Goal: Task Accomplishment & Management: Manage account settings

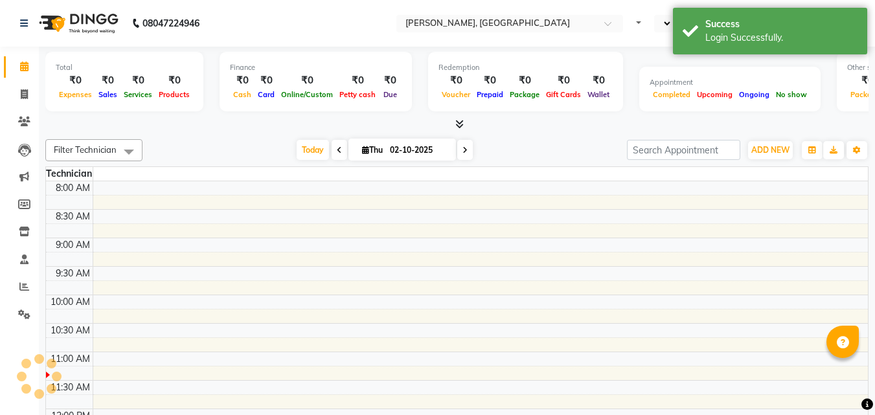
select select "en"
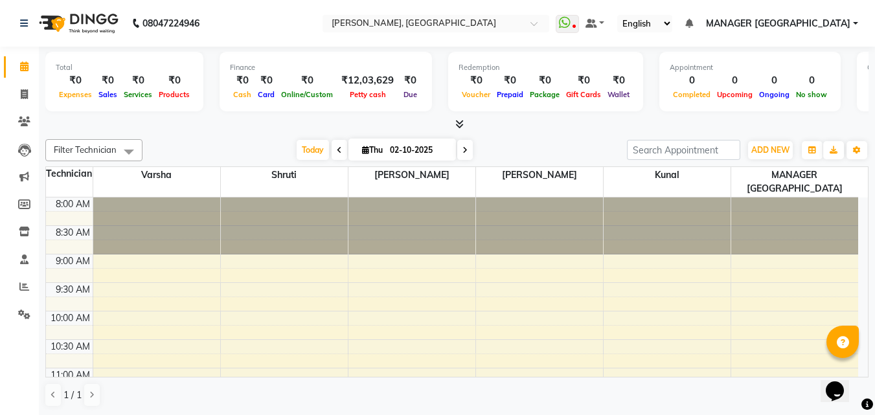
click at [370, 89] on div "Petty cash" at bounding box center [367, 94] width 63 height 14
click at [354, 92] on span "Petty cash" at bounding box center [368, 94] width 43 height 9
click at [369, 74] on div "₹12,03,629" at bounding box center [367, 80] width 63 height 15
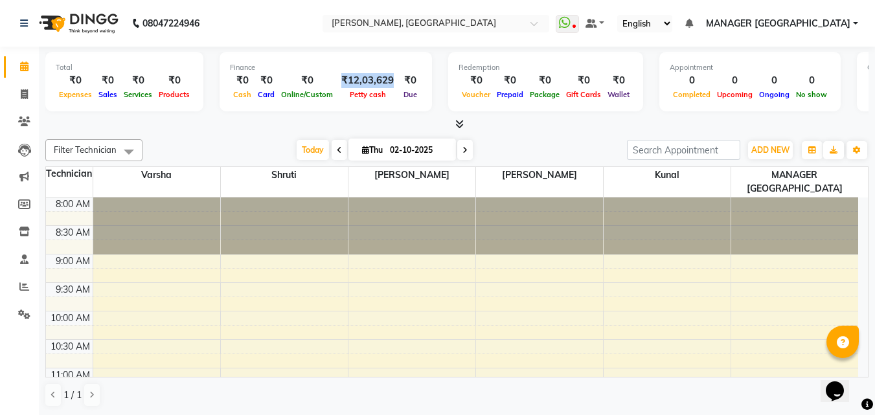
click at [345, 99] on div "Petty cash" at bounding box center [367, 94] width 63 height 14
click at [28, 315] on icon at bounding box center [24, 315] width 12 height 10
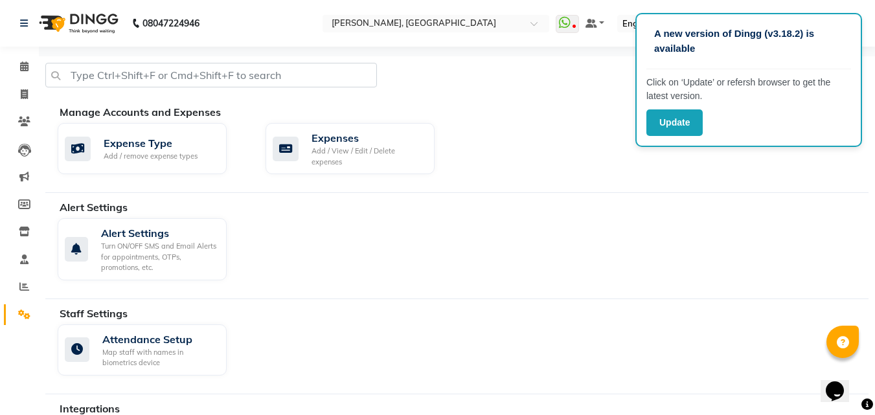
click at [608, 233] on div "Alert Settings Turn ON/OFF SMS and Email Alerts for appointments, OTPs, promoti…" at bounding box center [463, 251] width 830 height 67
click at [687, 132] on button "Update" at bounding box center [674, 122] width 56 height 27
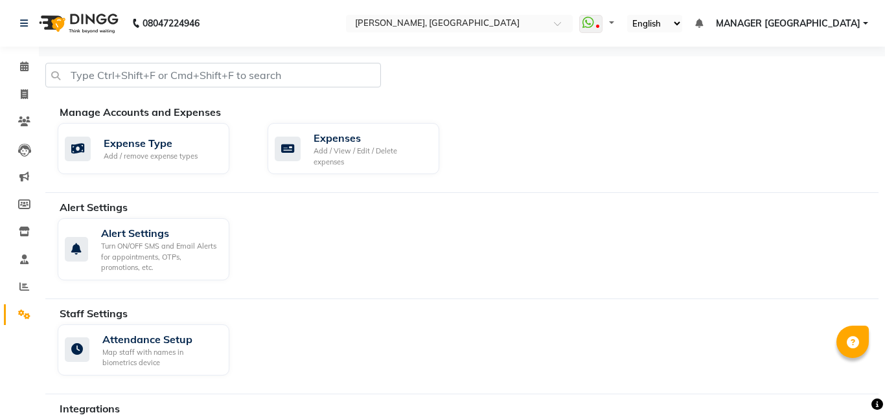
select select "en"
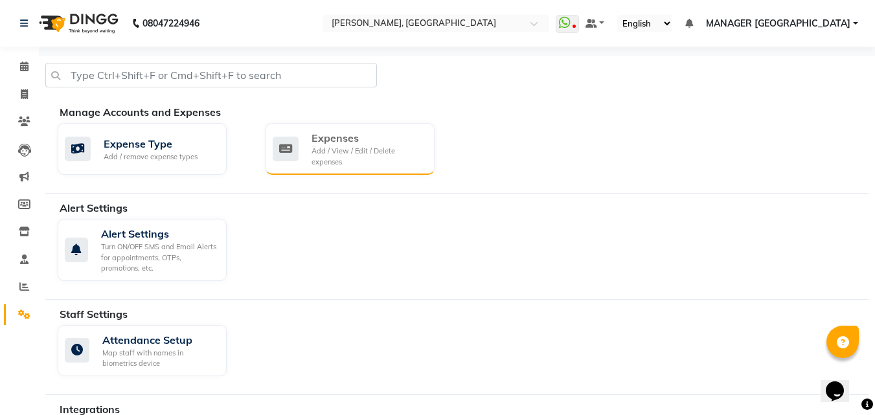
click at [336, 151] on div "Add / View / Edit / Delete expenses" at bounding box center [368, 156] width 113 height 21
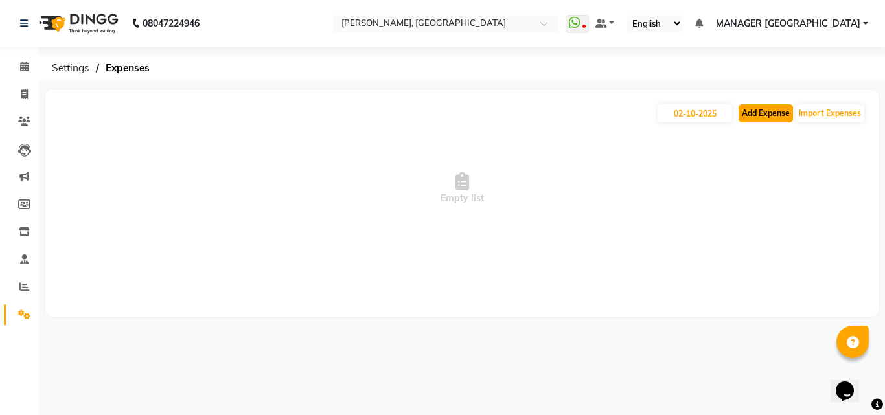
click at [766, 106] on button "Add Expense" at bounding box center [765, 113] width 54 height 18
select select "1"
select select "1927"
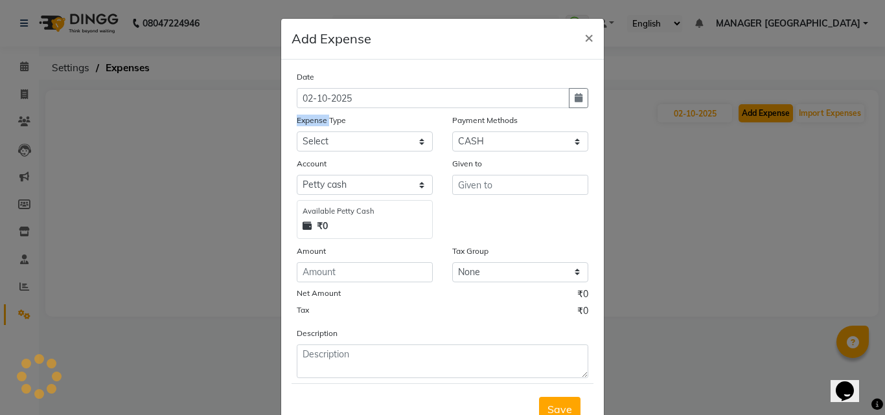
click at [766, 106] on ngb-modal-window "Add Expense × Date 02-10-2025 Expense Type Select acetone Advance Salary bank d…" at bounding box center [442, 207] width 885 height 415
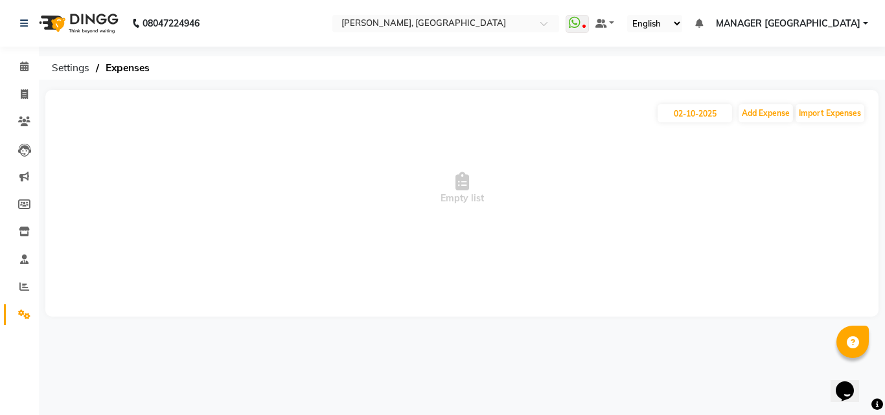
click at [793, 114] on div "02-10-2025 Add Expense Import Expenses" at bounding box center [461, 113] width 807 height 21
click at [777, 111] on button "Add Expense" at bounding box center [765, 113] width 54 height 18
select select "1"
select select "1927"
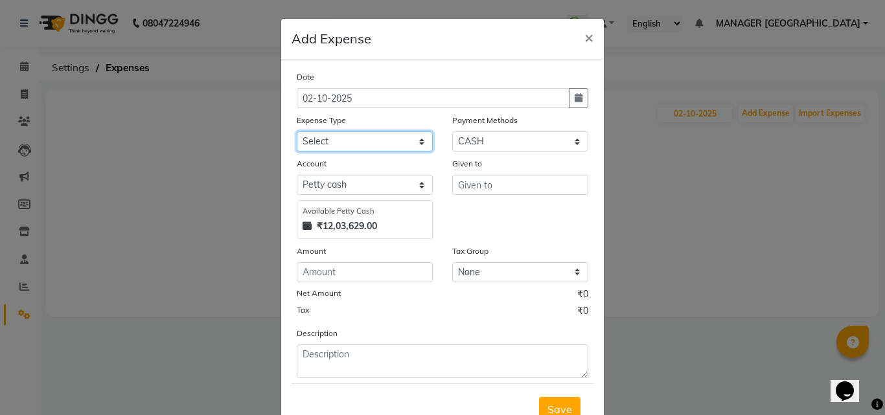
click at [394, 133] on select "Select acetone Advance Salary bank deposite Battery cell BBMP Beauty products B…" at bounding box center [365, 141] width 136 height 20
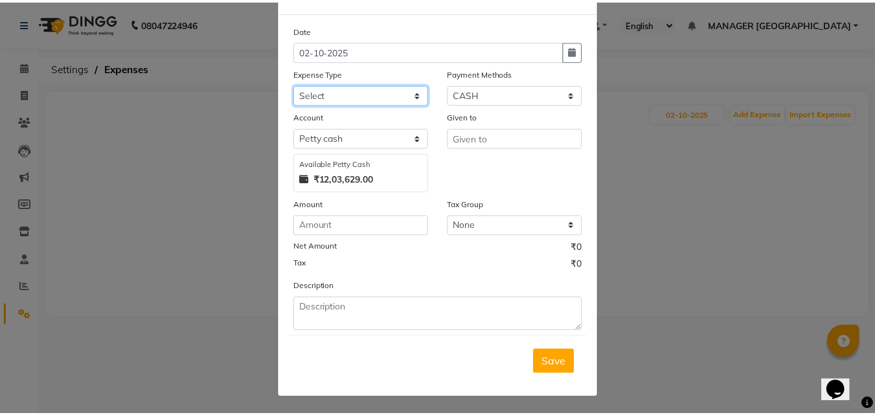
scroll to position [49, 0]
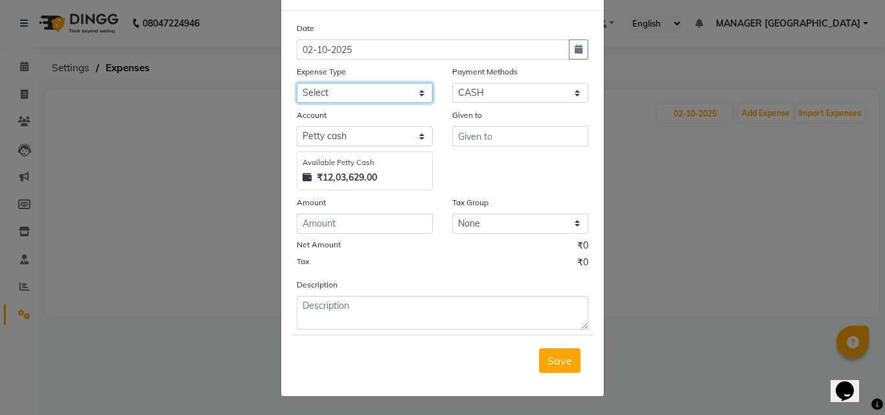
click at [367, 98] on select "Select acetone Advance Salary bank deposite Battery cell BBMP Beauty products B…" at bounding box center [365, 93] width 136 height 20
click at [297, 83] on select "Select acetone Advance Salary bank deposite Battery cell BBMP Beauty products B…" at bounding box center [365, 93] width 136 height 20
click at [354, 89] on select "Select acetone Advance Salary bank deposite Battery cell BBMP Beauty products B…" at bounding box center [365, 93] width 136 height 20
click at [297, 83] on select "Select acetone Advance Salary bank deposite Battery cell BBMP Beauty products B…" at bounding box center [365, 93] width 136 height 20
click at [319, 371] on div "Save" at bounding box center [442, 360] width 302 height 51
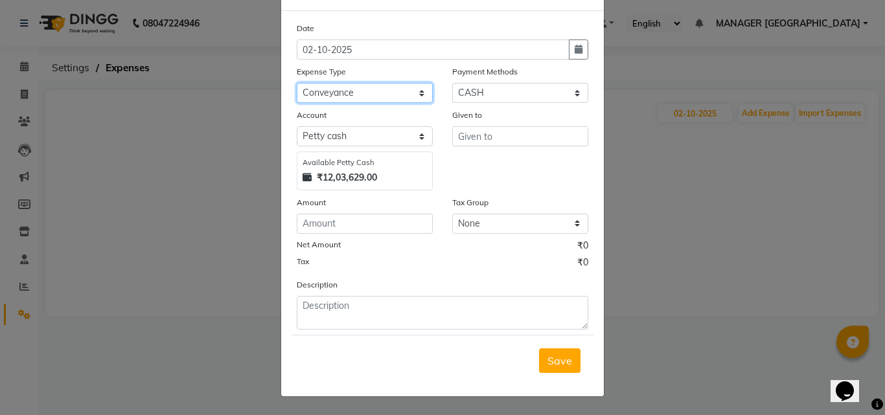
click at [415, 102] on select "Select acetone Advance Salary bank deposite Battery cell BBMP Beauty products B…" at bounding box center [365, 93] width 136 height 20
select select "21438"
click at [297, 83] on select "Select acetone Advance Salary bank deposite Battery cell BBMP Beauty products B…" at bounding box center [365, 93] width 136 height 20
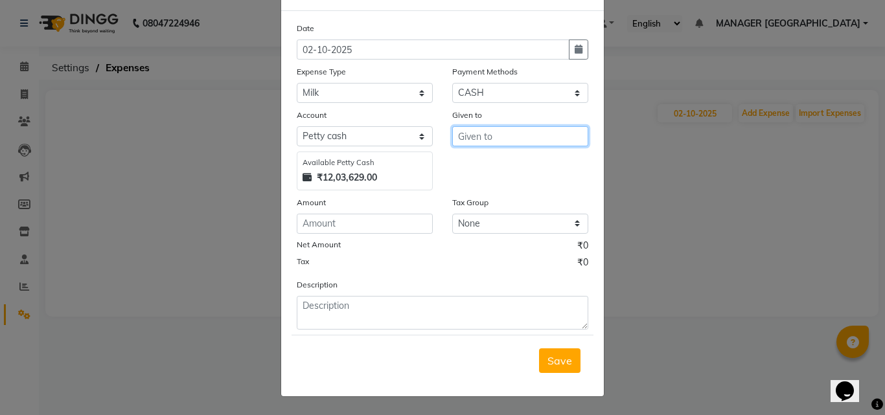
click at [458, 137] on input "text" at bounding box center [520, 136] width 136 height 20
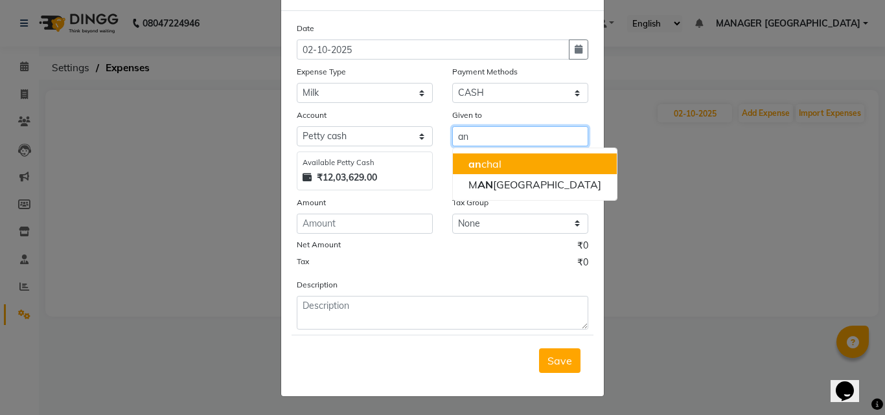
click at [481, 161] on ngb-highlight "an chal" at bounding box center [484, 163] width 33 height 13
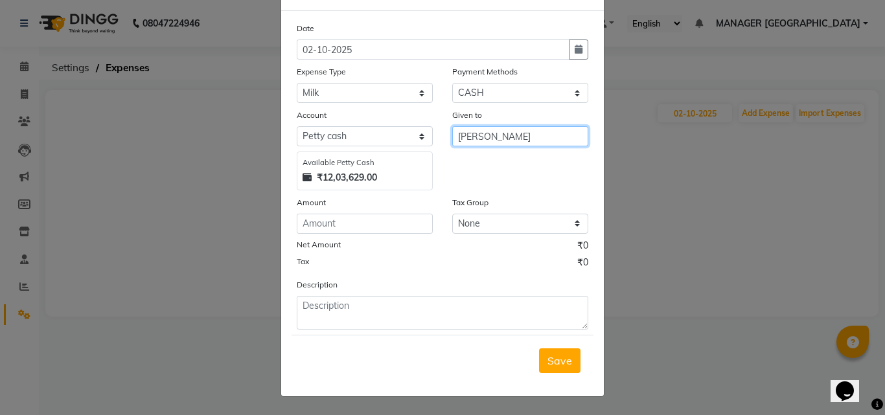
type input "[PERSON_NAME]"
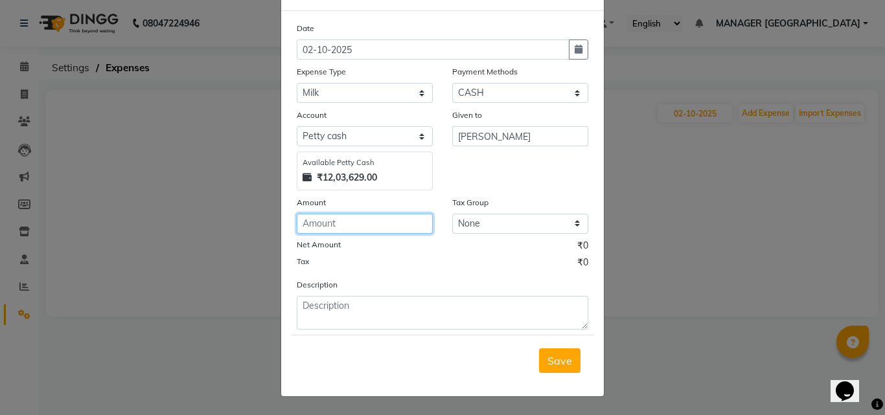
click at [328, 216] on input "number" at bounding box center [365, 224] width 136 height 20
type input "70"
click at [553, 358] on span "Save" at bounding box center [559, 360] width 25 height 13
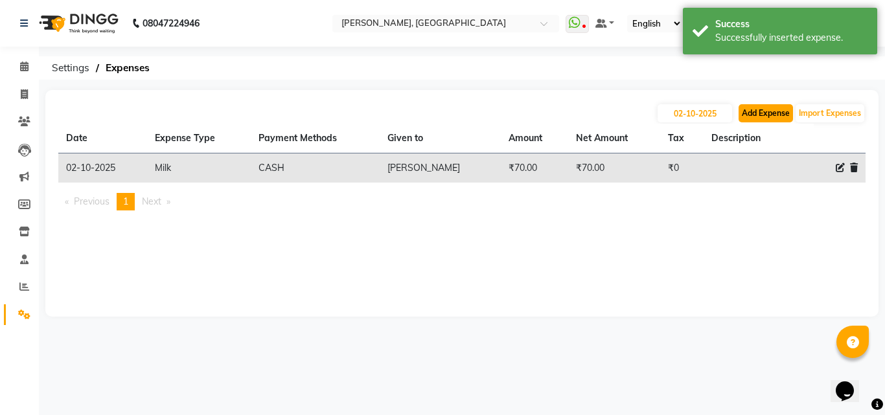
click at [752, 106] on button "Add Expense" at bounding box center [765, 113] width 54 height 18
select select "1"
select select "1927"
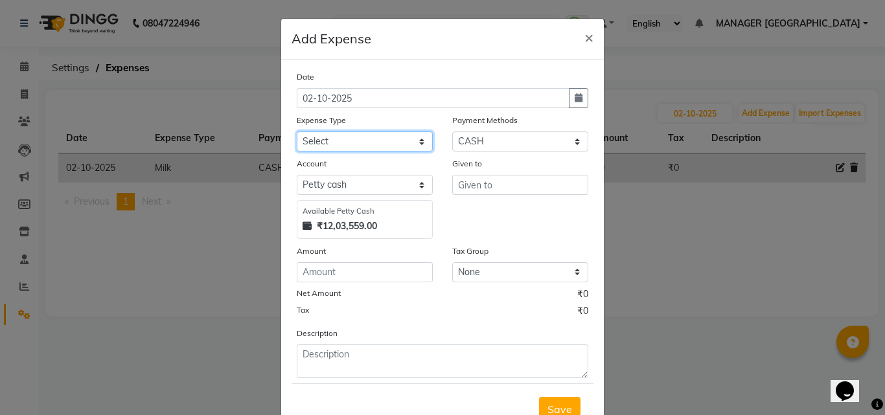
click at [378, 134] on select "Select acetone Advance Salary bank deposite Battery cell BBMP Beauty products B…" at bounding box center [365, 141] width 136 height 20
click at [297, 131] on select "Select acetone Advance Salary bank deposite Battery cell BBMP Beauty products B…" at bounding box center [365, 141] width 136 height 20
click at [412, 138] on select "Select acetone Advance Salary bank deposite Battery cell BBMP Beauty products B…" at bounding box center [365, 141] width 136 height 20
select select "3130"
click at [297, 131] on select "Select acetone Advance Salary bank deposite Battery cell BBMP Beauty products B…" at bounding box center [365, 141] width 136 height 20
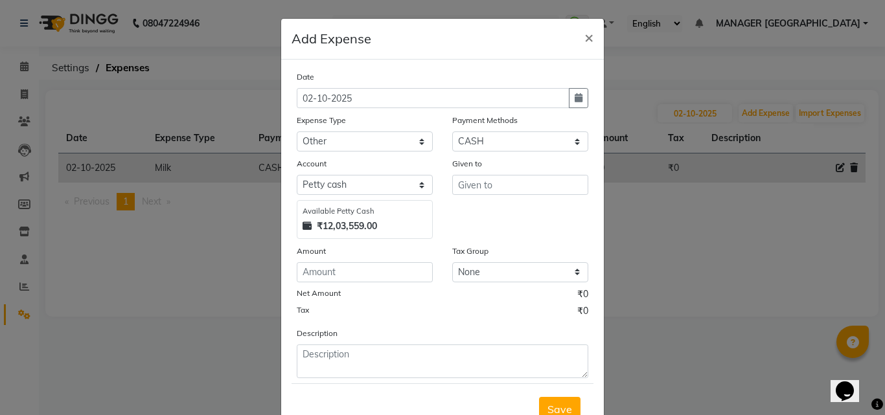
click at [480, 174] on div "Given to" at bounding box center [520, 166] width 136 height 18
click at [477, 191] on input "text" at bounding box center [520, 185] width 136 height 20
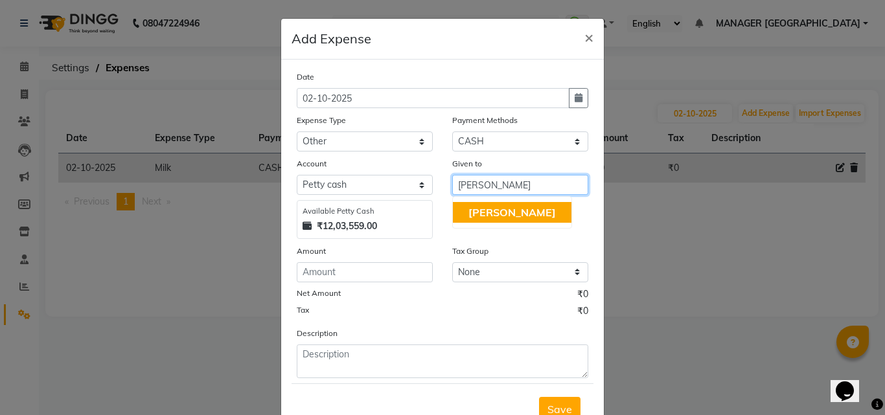
click at [479, 209] on span "[PERSON_NAME]" at bounding box center [511, 212] width 87 height 13
type input "[PERSON_NAME]"
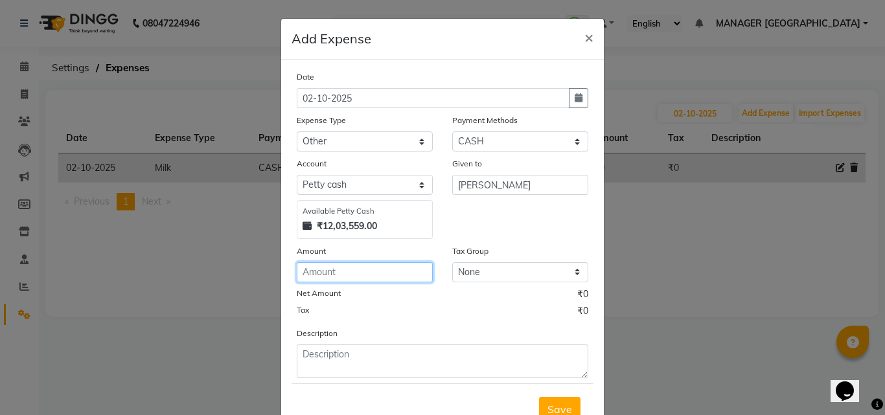
click at [339, 269] on input "number" at bounding box center [365, 272] width 136 height 20
type input "7"
type input "10"
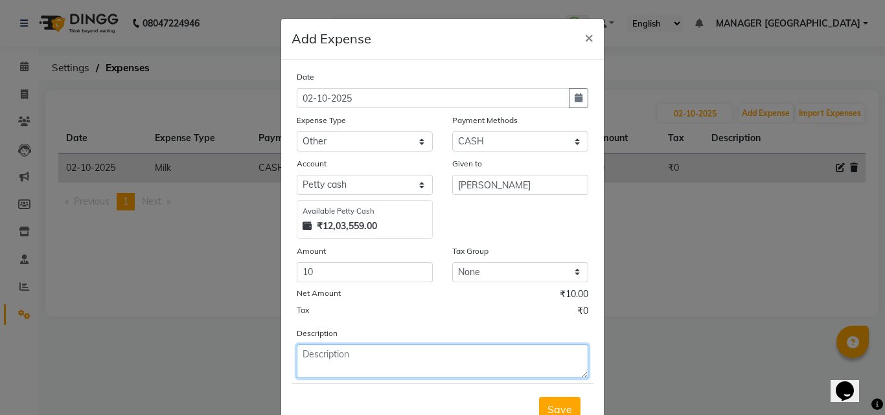
click at [329, 359] on textarea at bounding box center [442, 362] width 291 height 34
type textarea "Match Box"
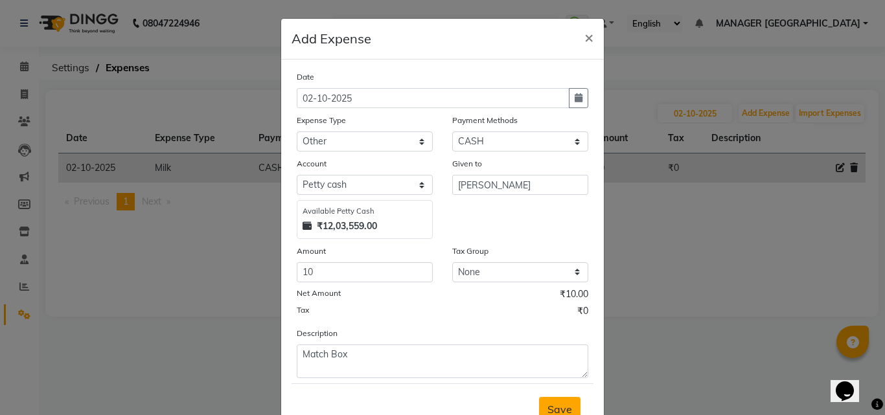
click at [541, 405] on button "Save" at bounding box center [559, 409] width 41 height 25
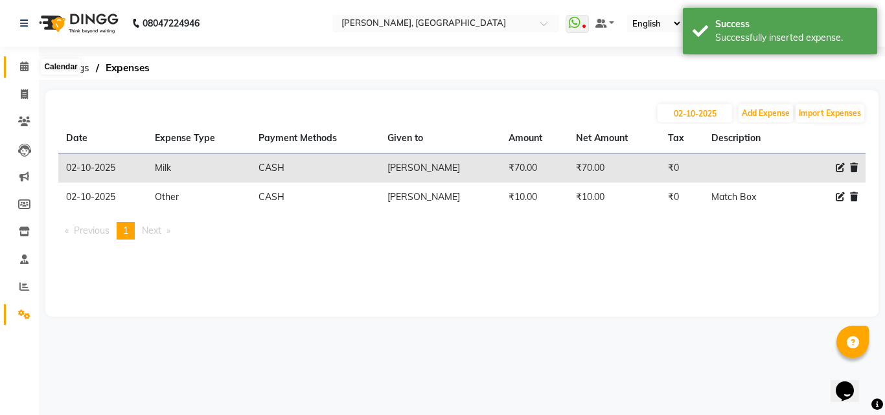
click at [32, 66] on span at bounding box center [24, 67] width 23 height 15
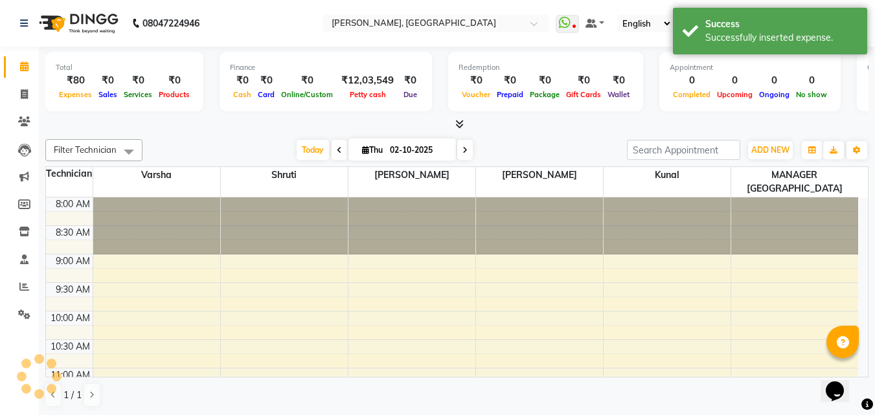
scroll to position [172, 0]
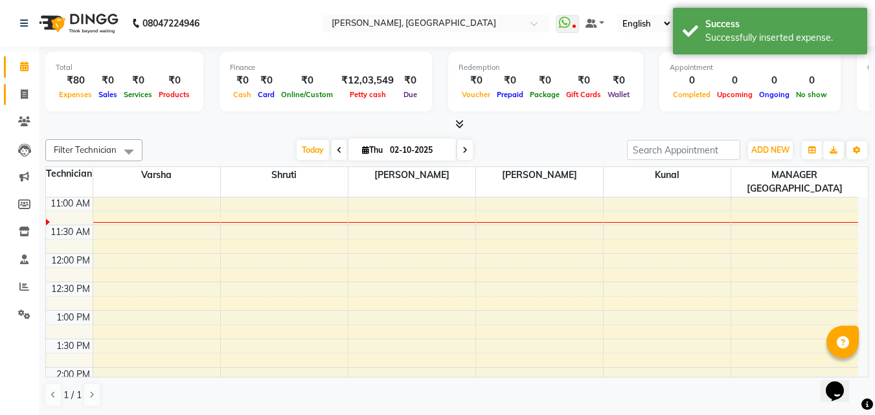
click at [23, 85] on link "Invoice" at bounding box center [19, 94] width 31 height 21
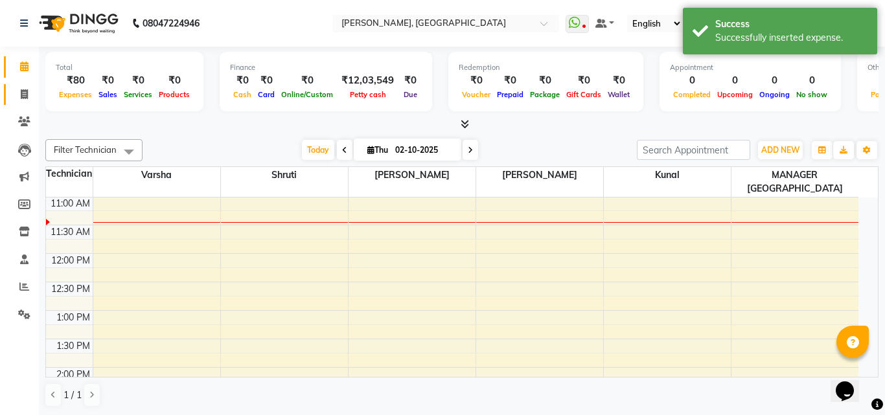
select select "service"
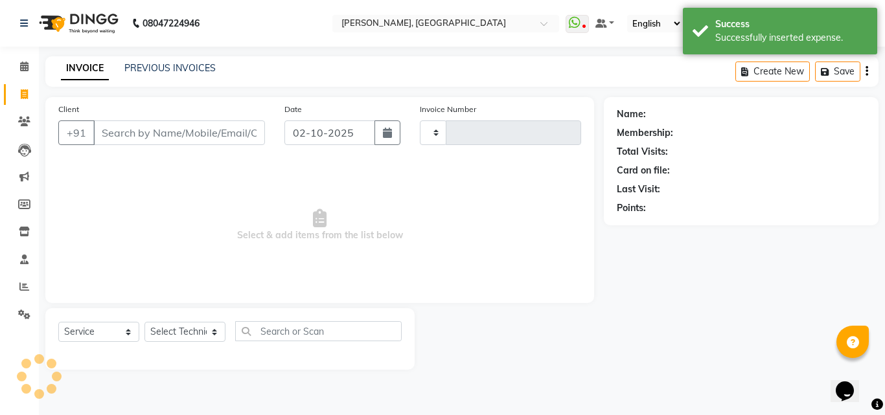
type input "1169"
select select "3755"
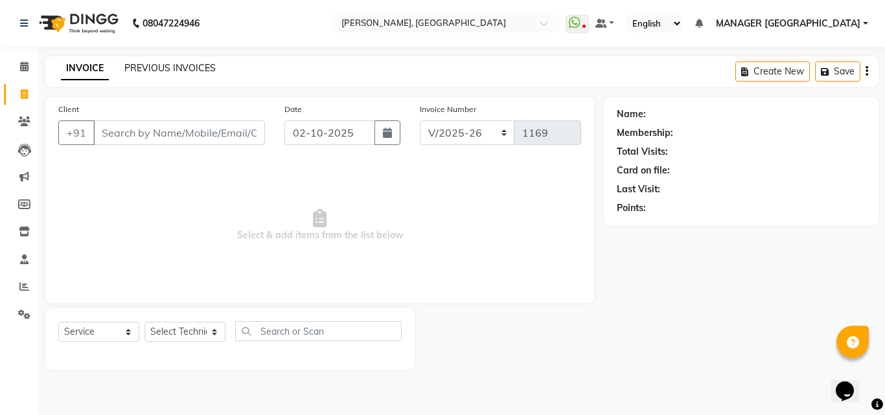
click at [157, 69] on link "PREVIOUS INVOICES" at bounding box center [169, 68] width 91 height 12
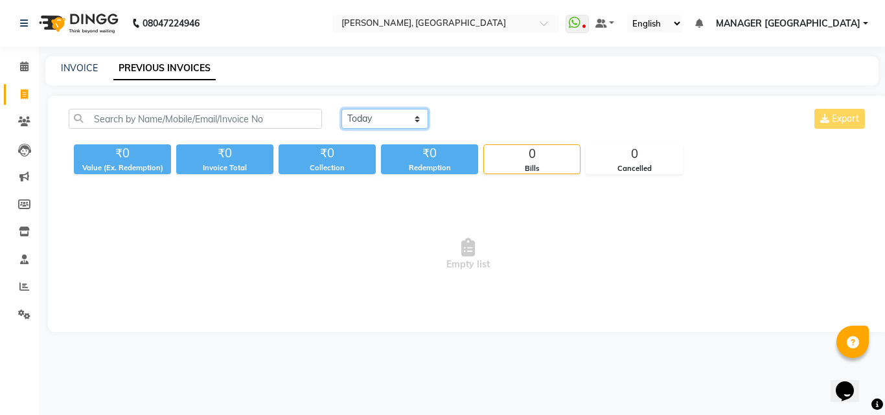
click at [367, 119] on select "Today Yesterday Custom Range" at bounding box center [384, 119] width 87 height 20
select select "yesterday"
click at [341, 109] on select "Today Yesterday Custom Range" at bounding box center [384, 119] width 87 height 20
